Goal: Check status: Check status

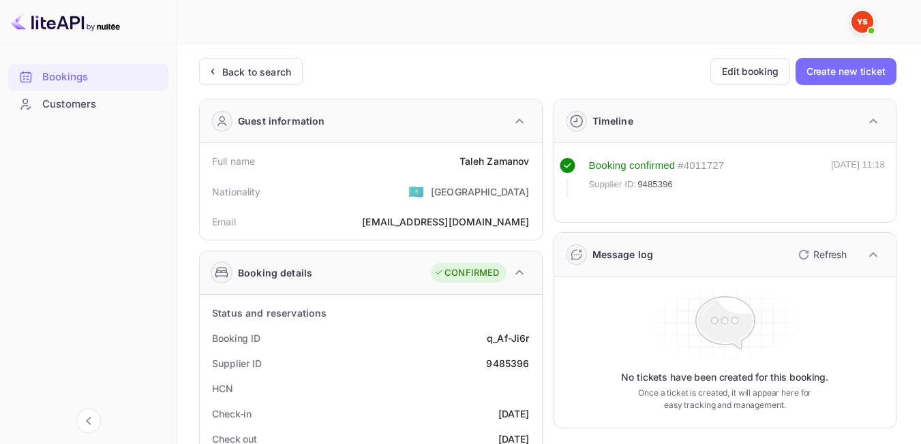
click at [261, 81] on div "Back to search" at bounding box center [251, 71] width 104 height 27
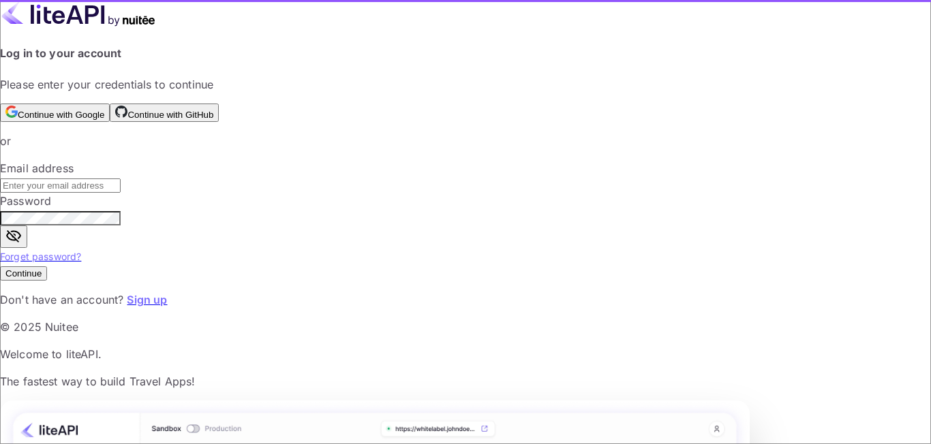
type input "[EMAIL_ADDRESS][DOMAIN_NAME]"
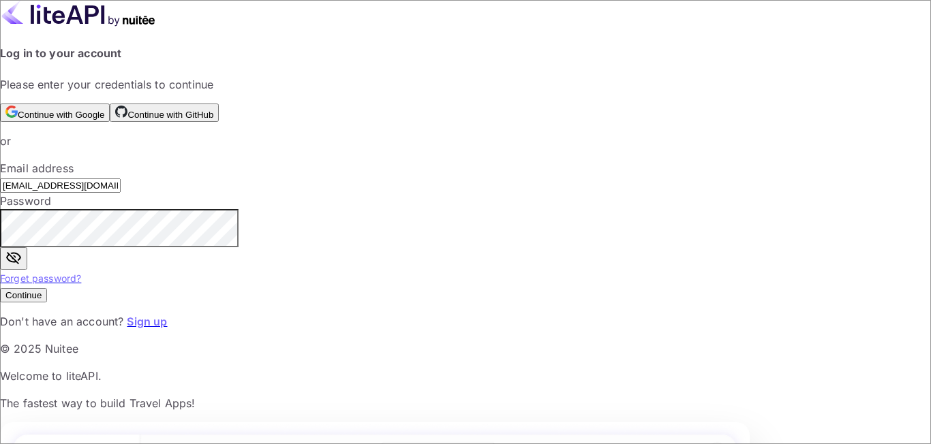
click at [47, 303] on button "Continue" at bounding box center [23, 295] width 47 height 14
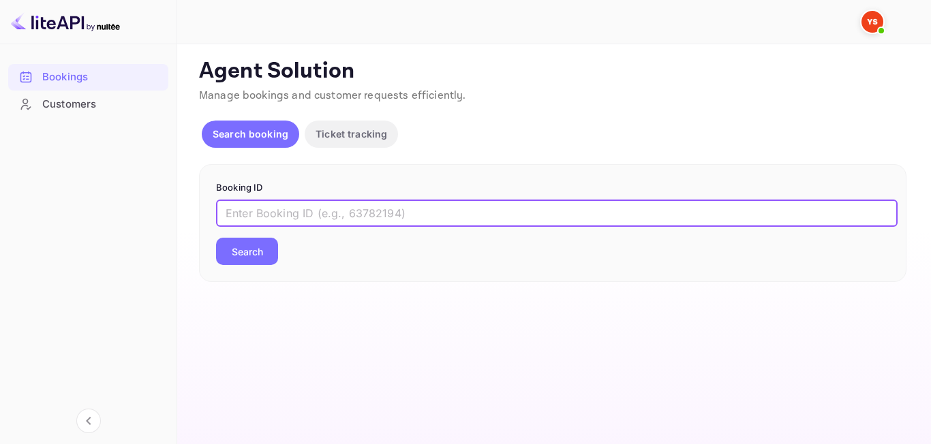
paste input "9420138"
type input "9420138"
click at [221, 258] on button "Search" at bounding box center [247, 251] width 62 height 27
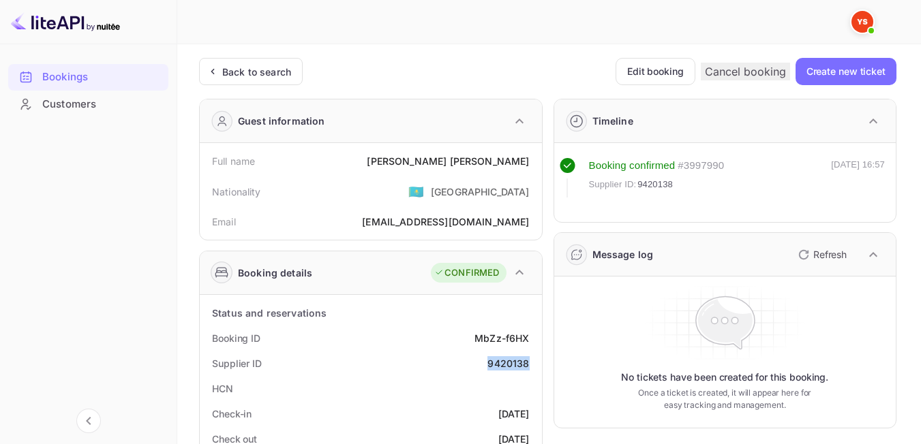
drag, startPoint x: 538, startPoint y: 366, endPoint x: 484, endPoint y: 366, distance: 53.9
copy div "9420138"
drag, startPoint x: 397, startPoint y: 156, endPoint x: 531, endPoint y: 158, distance: 133.6
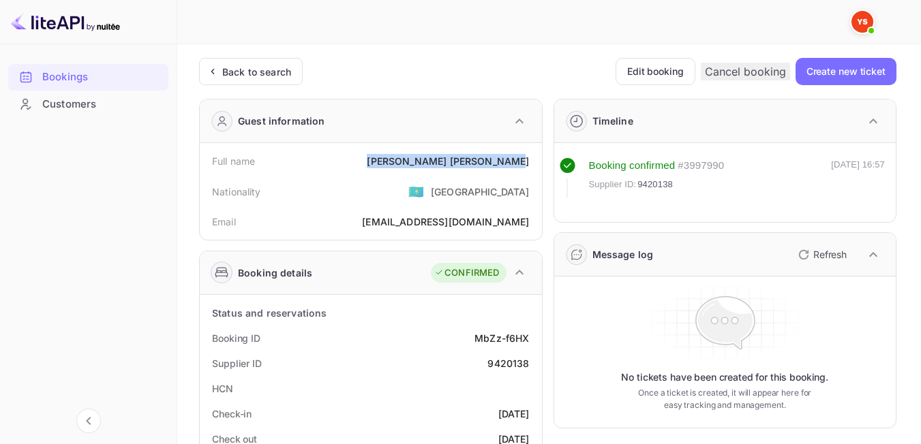
click at [531, 158] on div "Full name [PERSON_NAME]" at bounding box center [370, 161] width 331 height 25
copy div "[PERSON_NAME]"
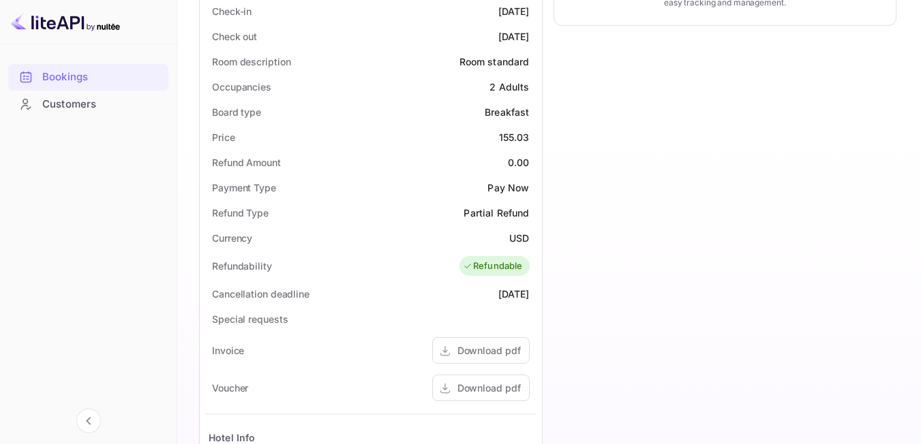
scroll to position [424, 0]
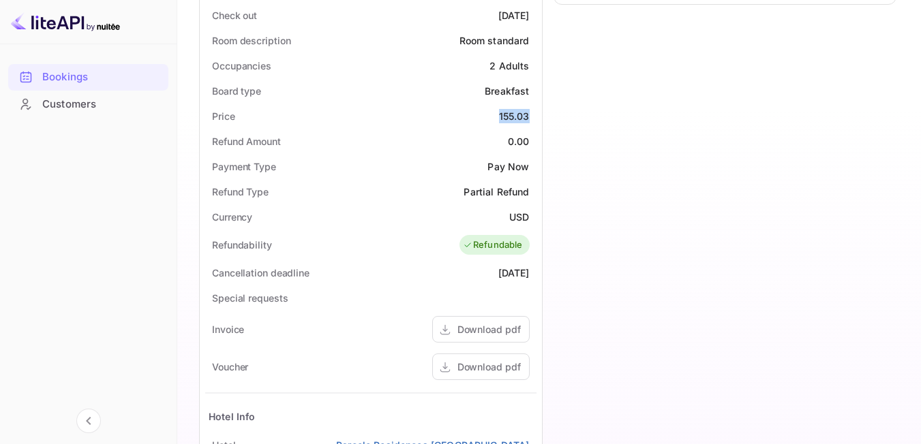
drag, startPoint x: 506, startPoint y: 114, endPoint x: 529, endPoint y: 114, distance: 22.5
click at [529, 114] on div "Price 155.03" at bounding box center [370, 116] width 331 height 25
copy div "155.03"
